Goal: Task Accomplishment & Management: Manage account settings

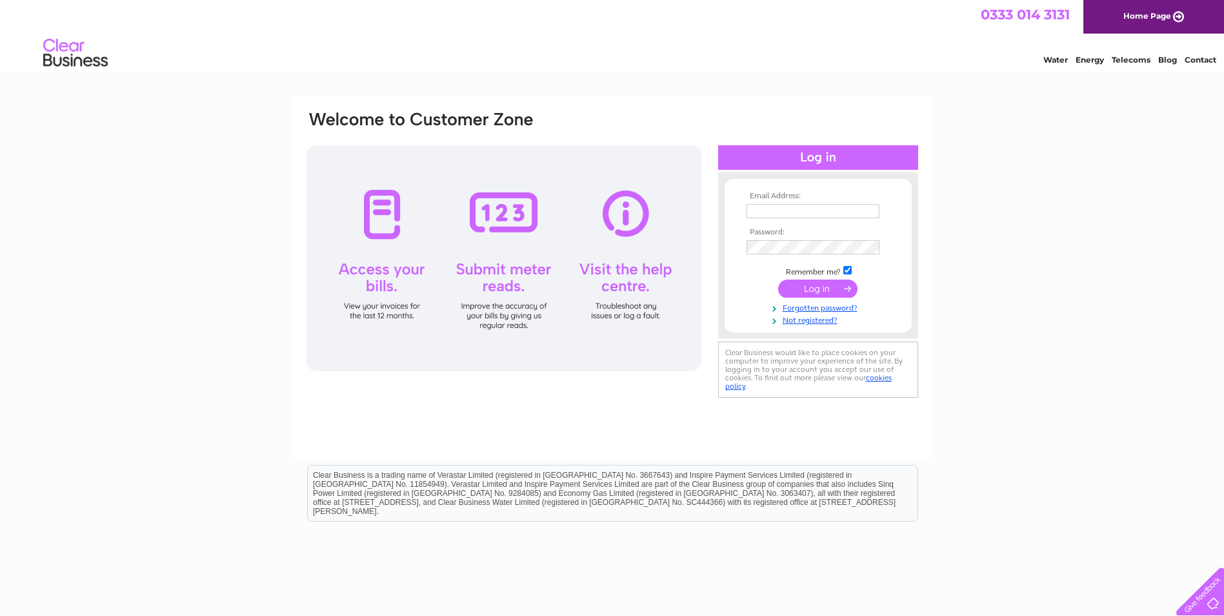
type input "sassynixboutique@gmail.com"
click at [844, 289] on input "submit" at bounding box center [817, 288] width 79 height 18
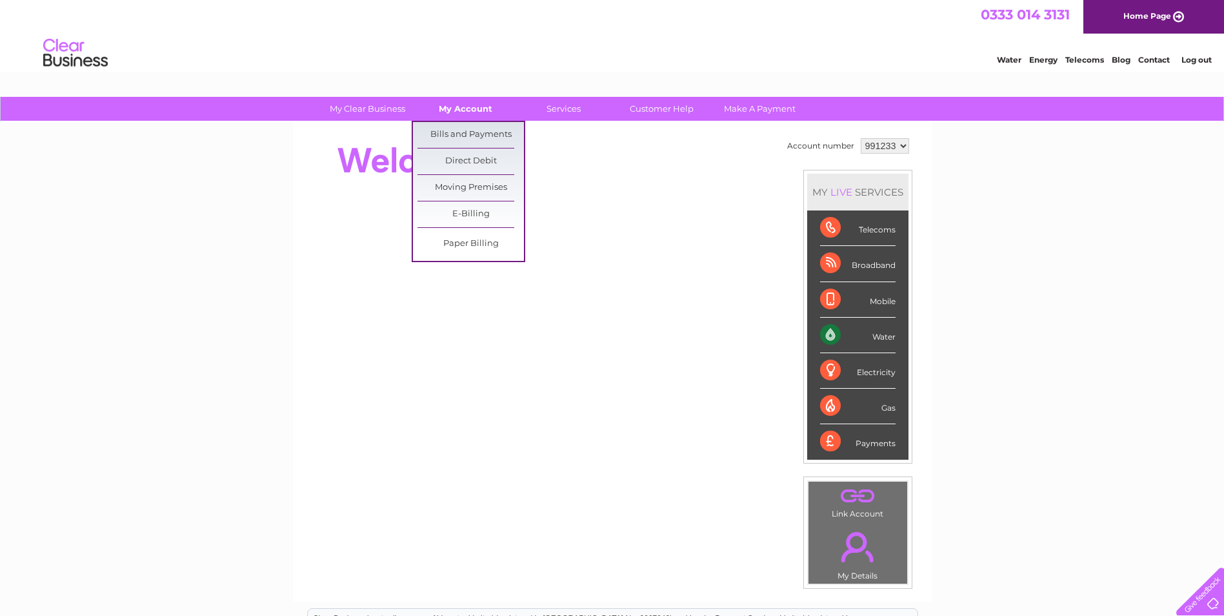
click at [452, 115] on link "My Account" at bounding box center [465, 109] width 106 height 24
click at [458, 137] on link "Bills and Payments" at bounding box center [471, 135] width 106 height 26
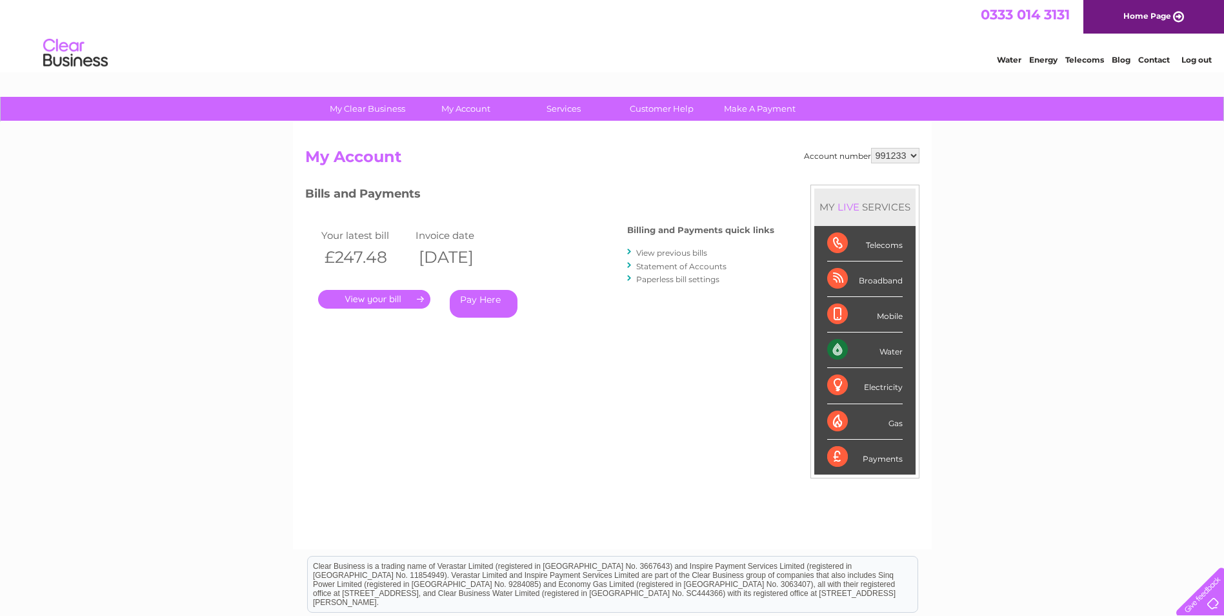
click at [697, 251] on link "View previous bills" at bounding box center [671, 253] width 71 height 10
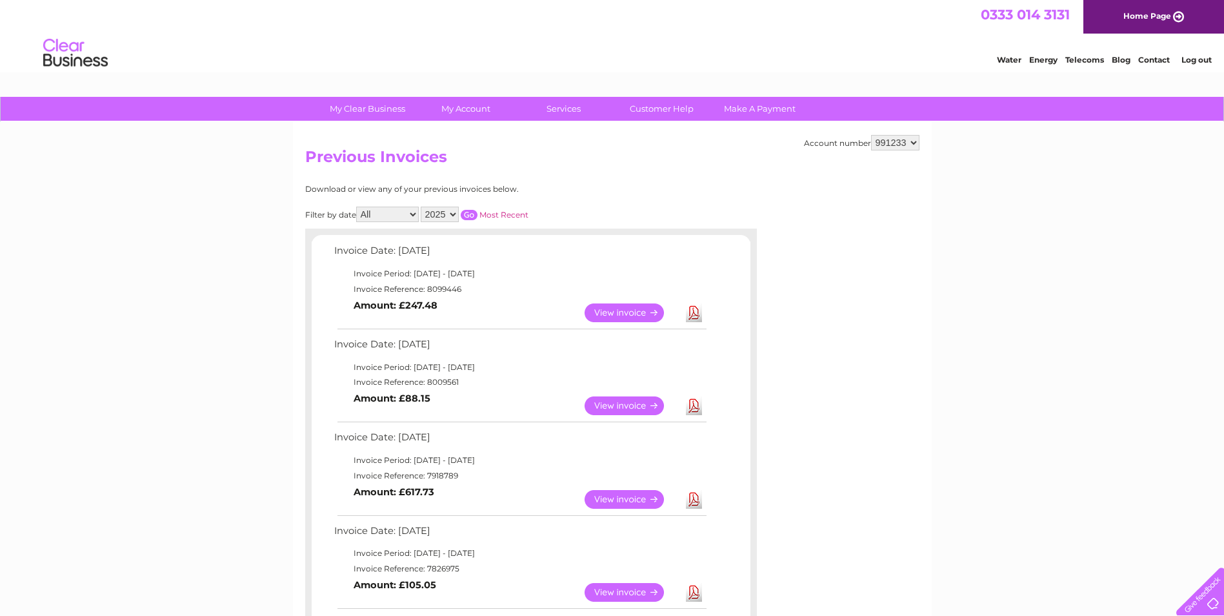
click at [695, 402] on link "Download" at bounding box center [694, 405] width 16 height 19
click at [694, 315] on link "Download" at bounding box center [694, 312] width 16 height 19
